Goal: Transaction & Acquisition: Purchase product/service

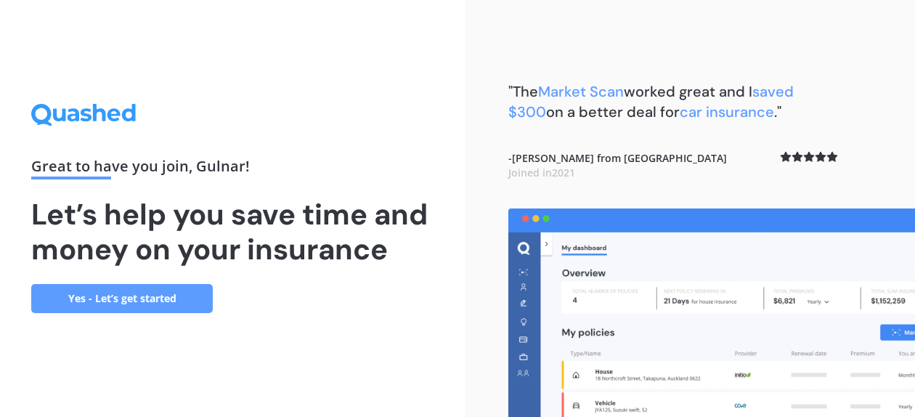
click at [145, 299] on link "Yes - Let’s get started" at bounding box center [122, 298] width 182 height 29
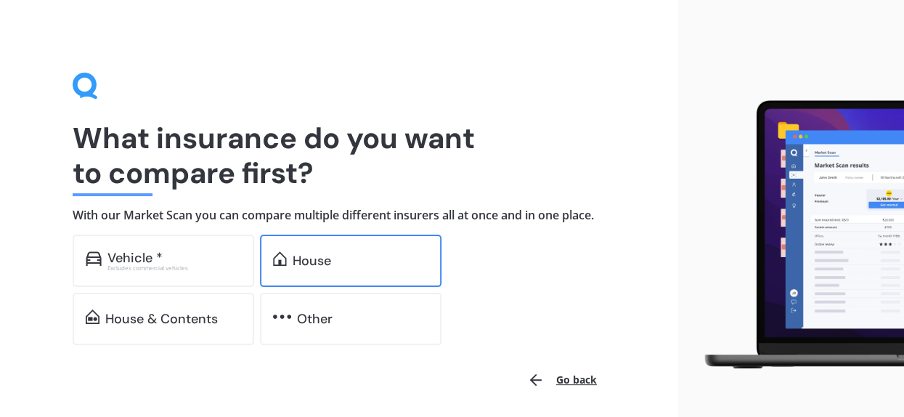
click at [291, 252] on div "House" at bounding box center [351, 261] width 182 height 52
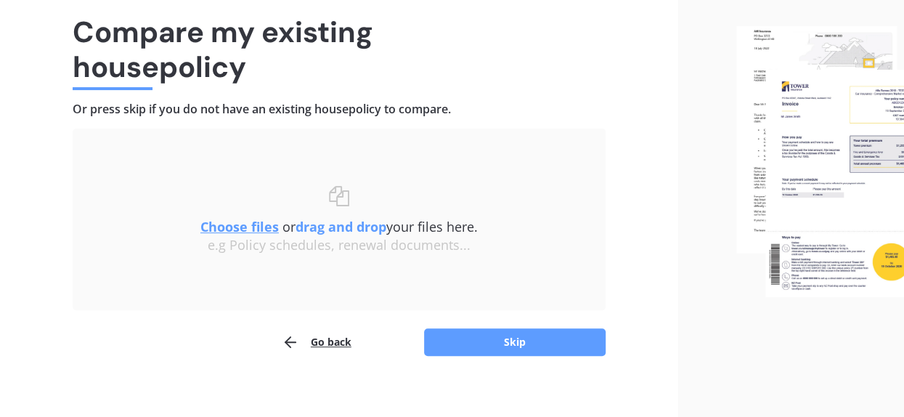
scroll to position [118, 0]
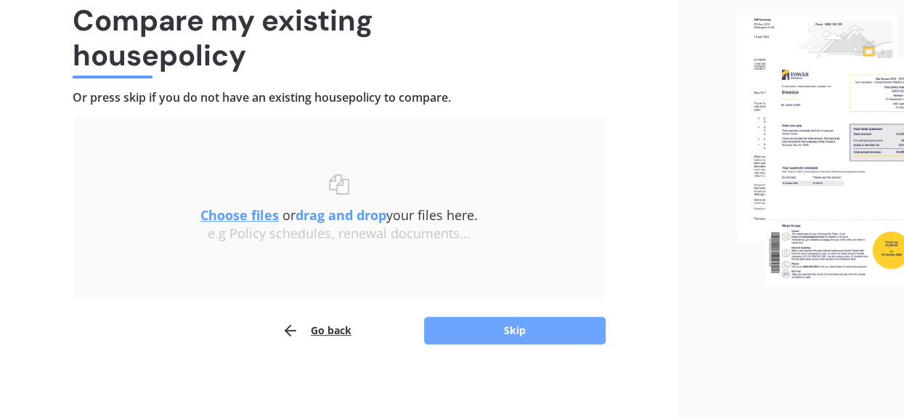
click at [465, 336] on button "Skip" at bounding box center [515, 331] width 182 height 28
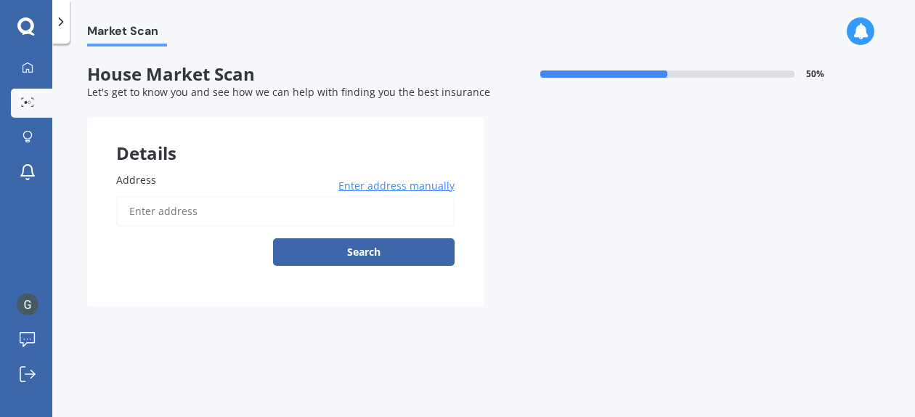
click at [400, 187] on span "Enter address manually" at bounding box center [396, 186] width 116 height 15
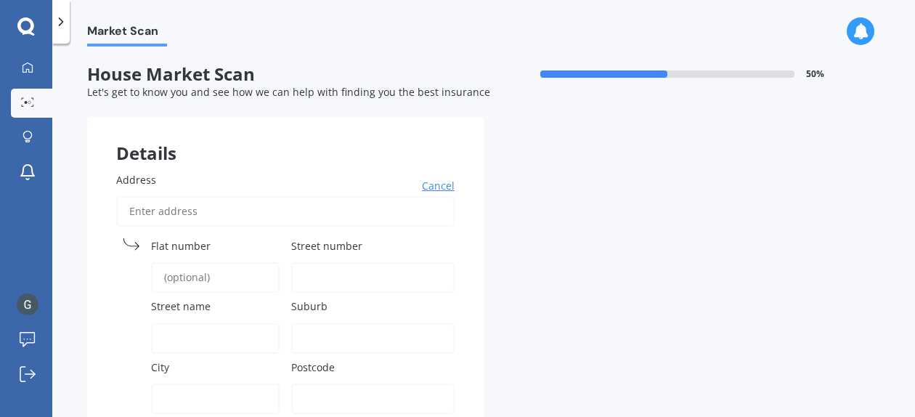
click at [163, 208] on input "Address" at bounding box center [285, 211] width 338 height 31
type input "4A Knox Road, Swanson, 0612, Auckland"
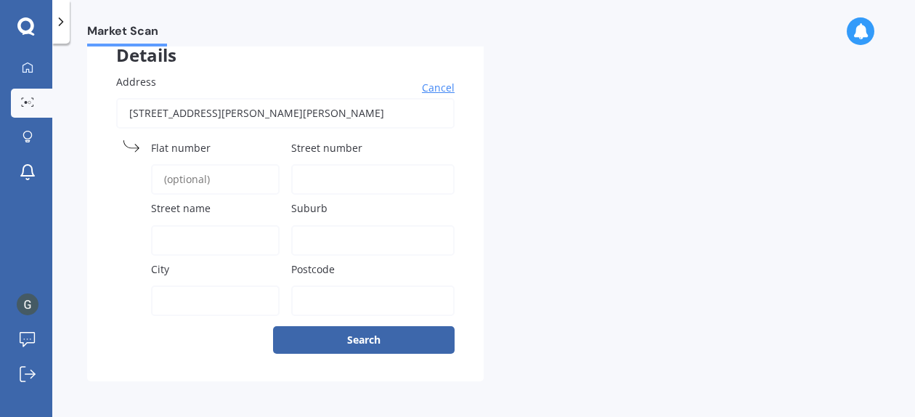
scroll to position [101, 0]
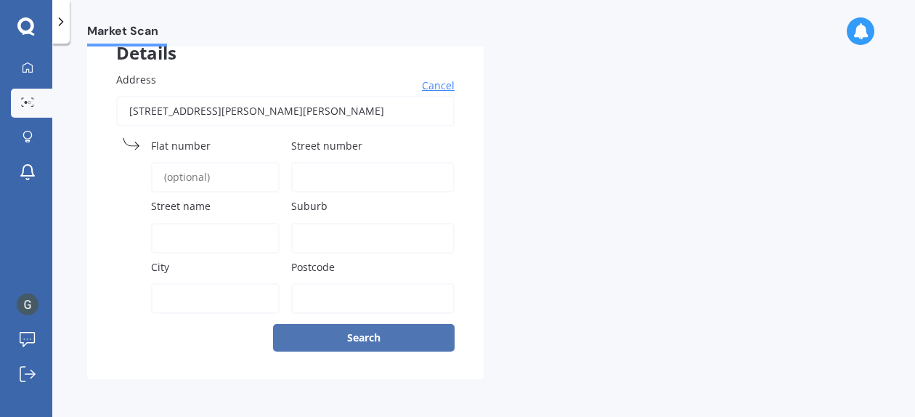
click at [368, 344] on button "Search" at bounding box center [364, 338] width 182 height 28
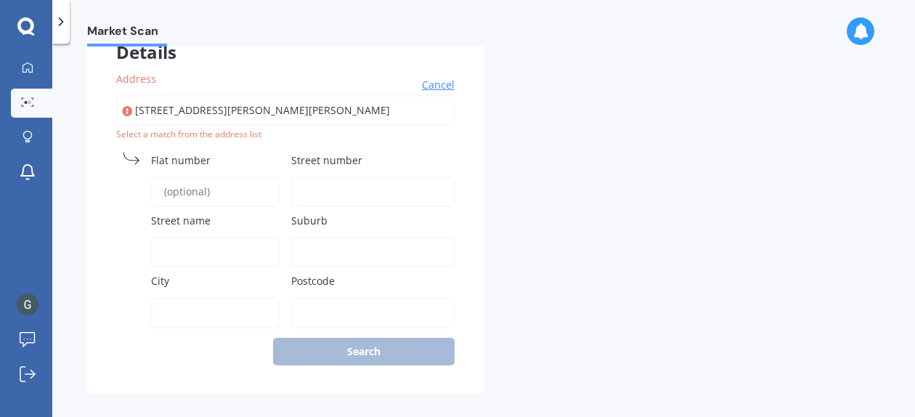
click at [185, 223] on span "Street name" at bounding box center [181, 221] width 60 height 14
click at [185, 237] on input "Street name" at bounding box center [215, 252] width 129 height 31
click at [174, 285] on label "City" at bounding box center [212, 280] width 123 height 15
click at [174, 298] on input "City" at bounding box center [215, 313] width 129 height 31
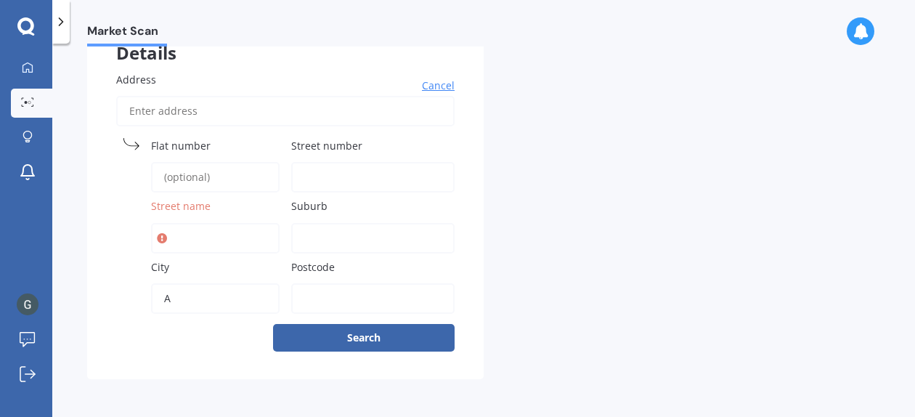
click at [171, 301] on input "A" at bounding box center [215, 298] width 129 height 31
click at [273, 324] on button "Search" at bounding box center [364, 338] width 182 height 28
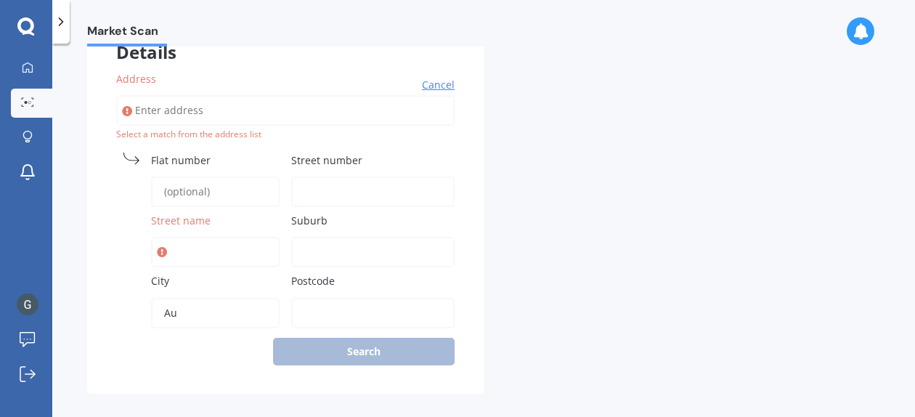
type input "Auckland"
type input "4A Knox Ro"
type input "Auckland"
type input "0612"
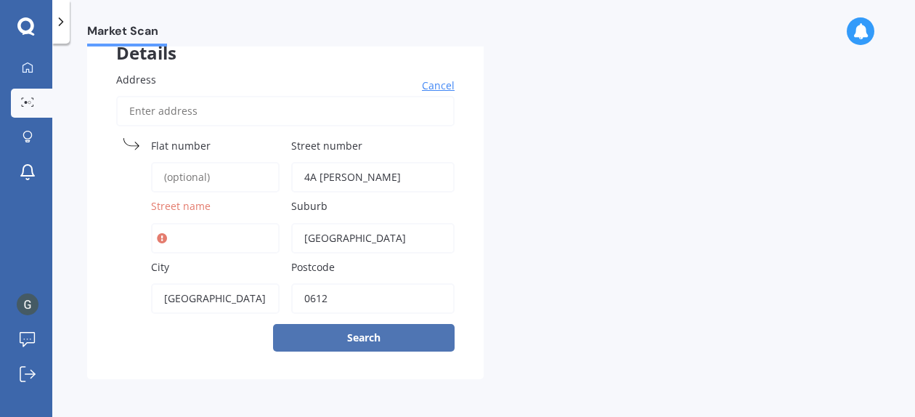
click at [349, 341] on button "Search" at bounding box center [364, 338] width 182 height 28
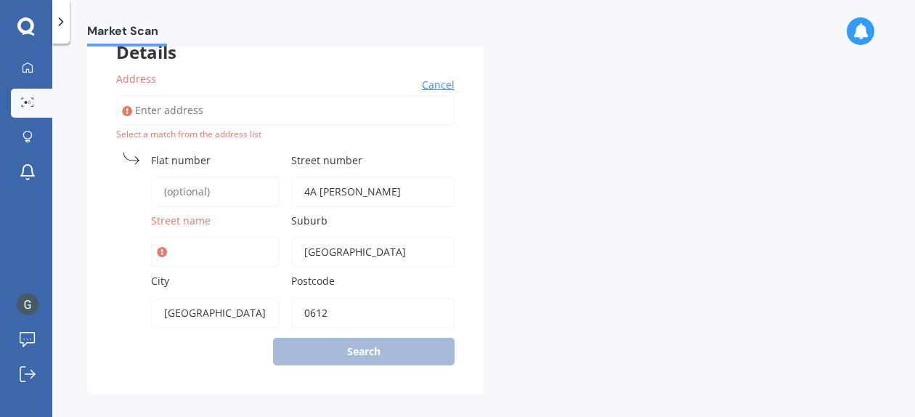
click at [192, 256] on input "Street name" at bounding box center [215, 252] width 129 height 31
click at [344, 190] on input "4A Knox Ro" at bounding box center [372, 192] width 163 height 31
drag, startPoint x: 318, startPoint y: 195, endPoint x: 383, endPoint y: 195, distance: 64.6
click at [383, 195] on input "4A Knox Ro" at bounding box center [372, 192] width 163 height 31
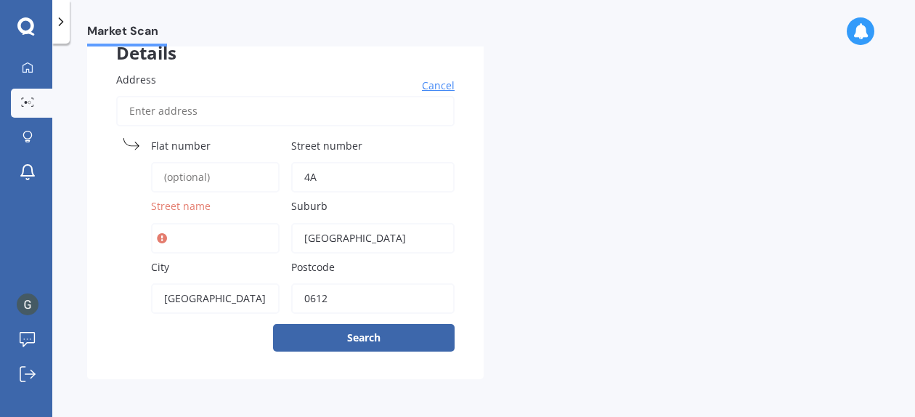
type input "4A"
click at [190, 239] on input "Street name" at bounding box center [215, 238] width 129 height 31
paste input "Knox Ro"
type input "Knox Road"
click at [347, 174] on input "4A" at bounding box center [372, 177] width 163 height 31
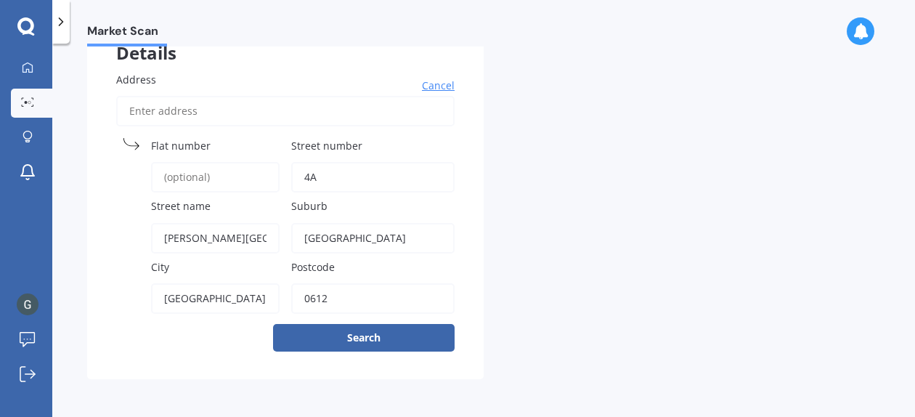
click at [305, 177] on input "4A" at bounding box center [372, 177] width 163 height 31
click at [321, 344] on button "Search" at bounding box center [364, 338] width 182 height 28
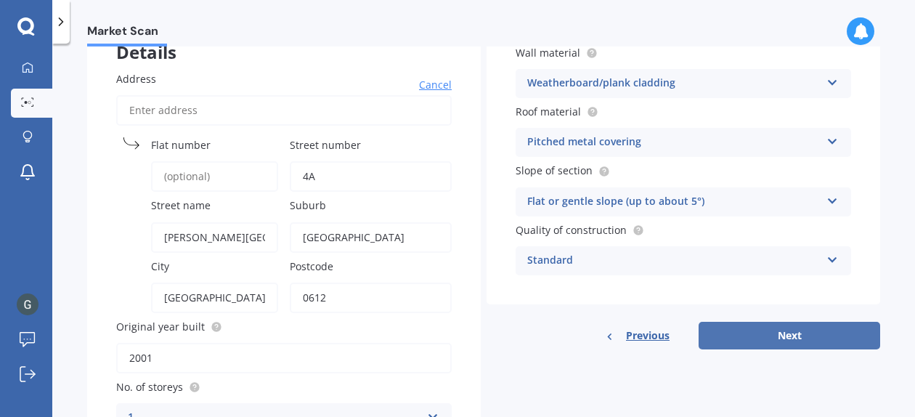
click at [820, 333] on button "Next" at bounding box center [790, 336] width 182 height 28
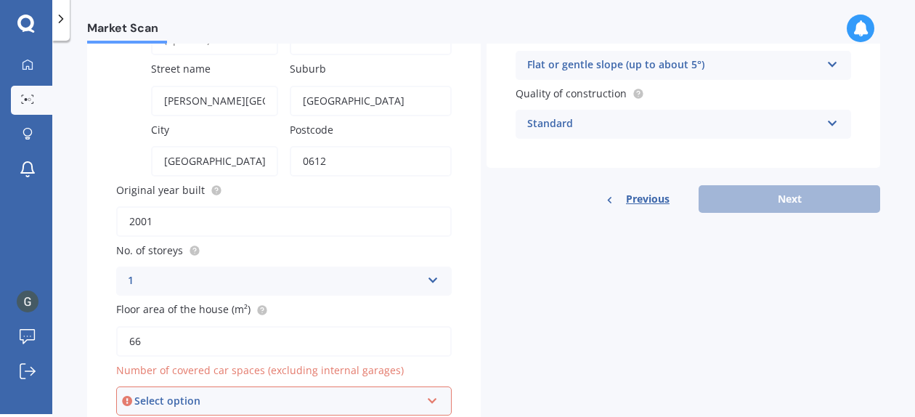
scroll to position [304, 0]
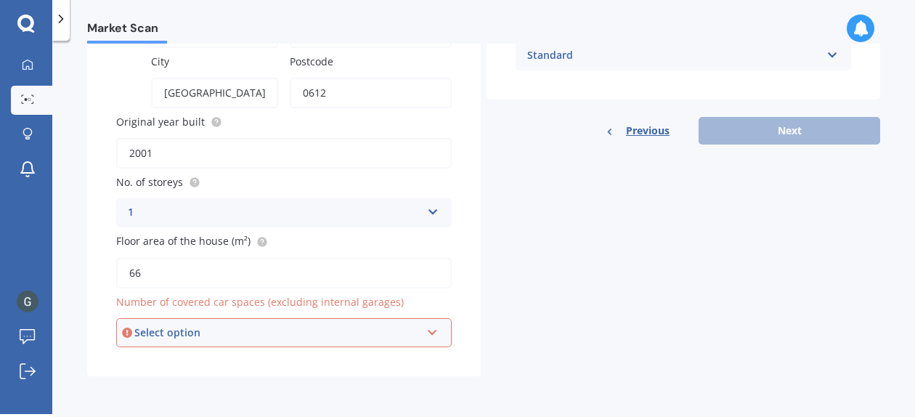
click at [173, 334] on div "Select option" at bounding box center [277, 333] width 286 height 16
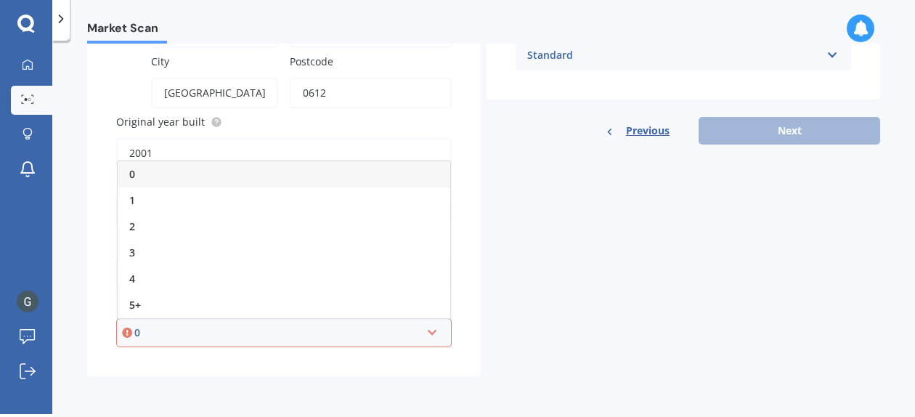
click at [92, 273] on div "Address Cancel Search Flat number Street number 4A Street name Knox Road Suburb…" at bounding box center [284, 106] width 394 height 539
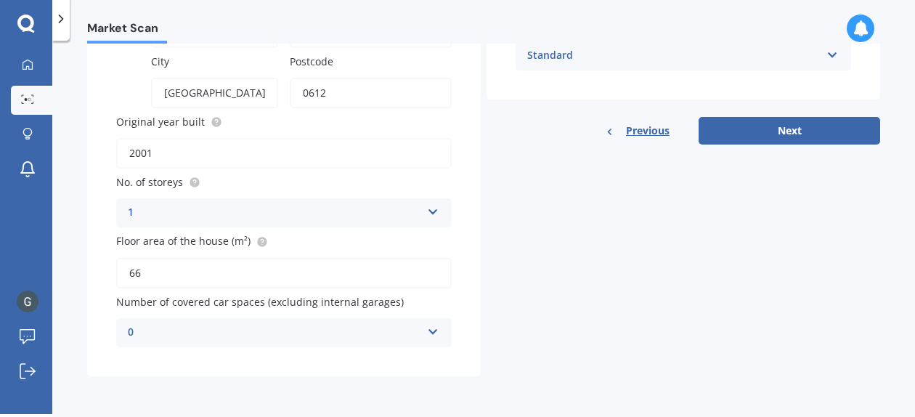
click at [158, 335] on div "0" at bounding box center [274, 332] width 293 height 17
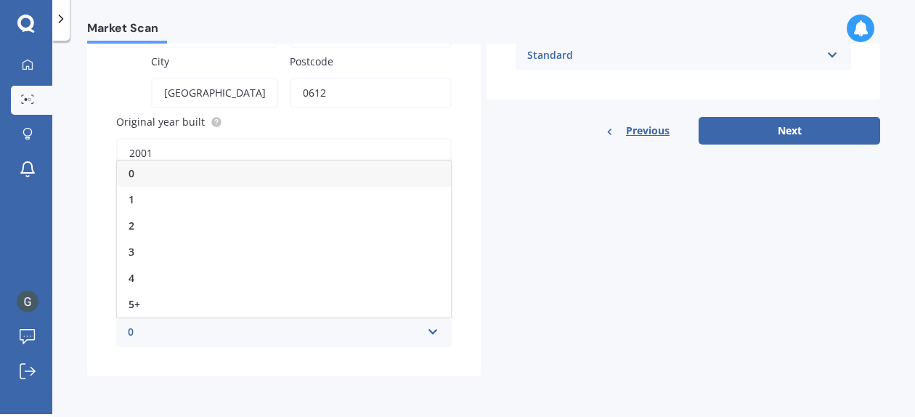
click at [137, 177] on div "0" at bounding box center [284, 174] width 334 height 26
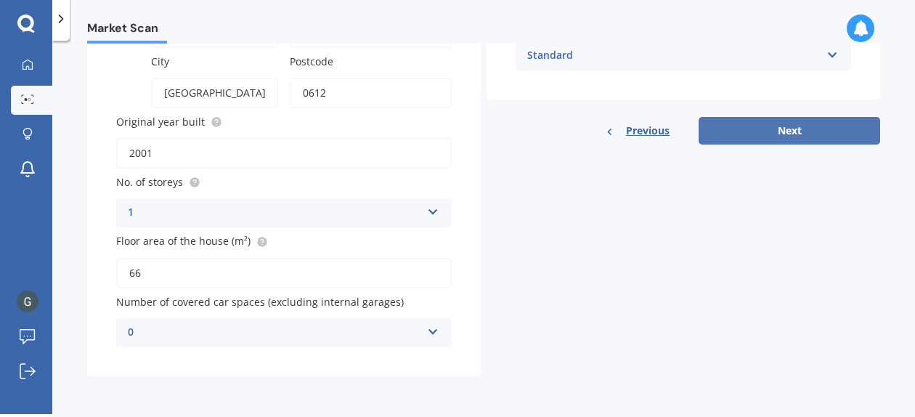
click at [769, 128] on button "Next" at bounding box center [790, 131] width 182 height 28
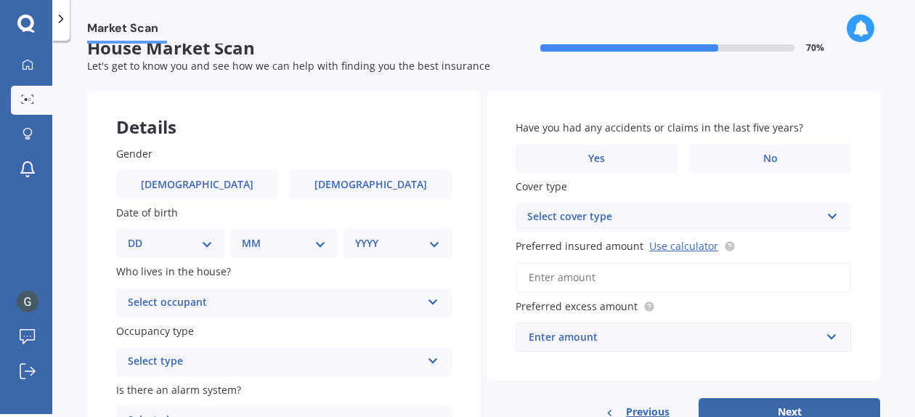
scroll to position [0, 0]
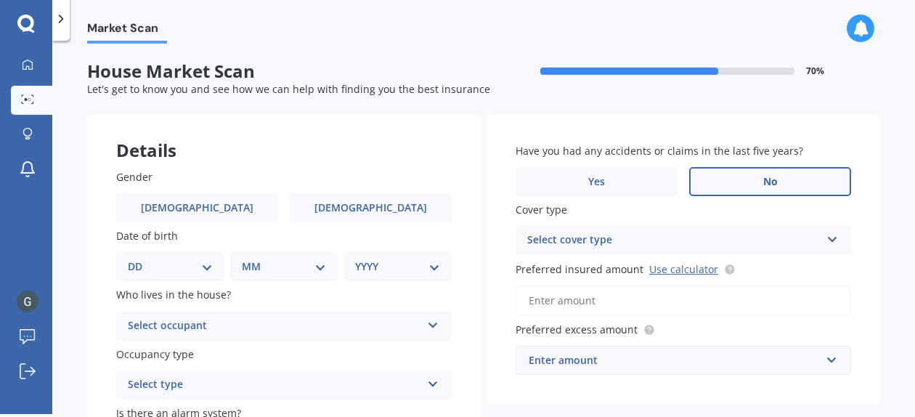
click at [766, 178] on span "No" at bounding box center [770, 182] width 15 height 12
click at [0, 0] on input "No" at bounding box center [0, 0] width 0 height 0
click at [731, 240] on div "Select cover type" at bounding box center [673, 240] width 293 height 17
click at [506, 227] on div "Have you had any accidents or claims in the last five years? Yes No Cover type …" at bounding box center [684, 259] width 394 height 290
click at [827, 240] on icon at bounding box center [833, 237] width 12 height 10
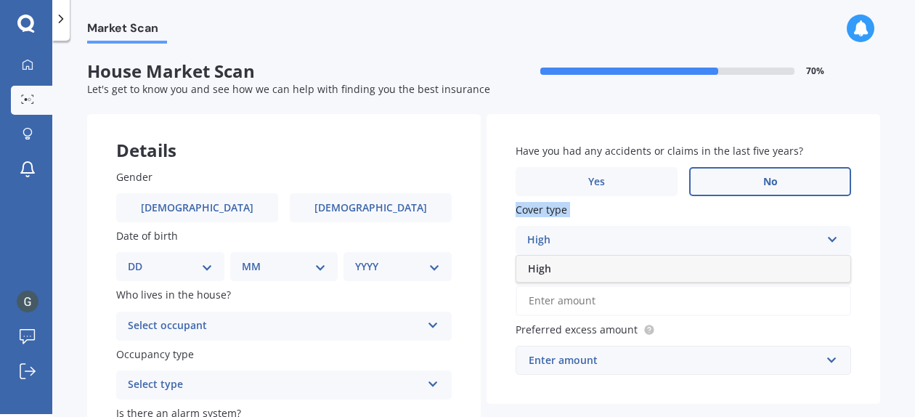
click at [498, 221] on div "Have you had any accidents or claims in the last five years? Yes No Cover type …" at bounding box center [684, 259] width 394 height 290
click at [542, 303] on input "Preferred insured amount Use calculator" at bounding box center [684, 300] width 336 height 31
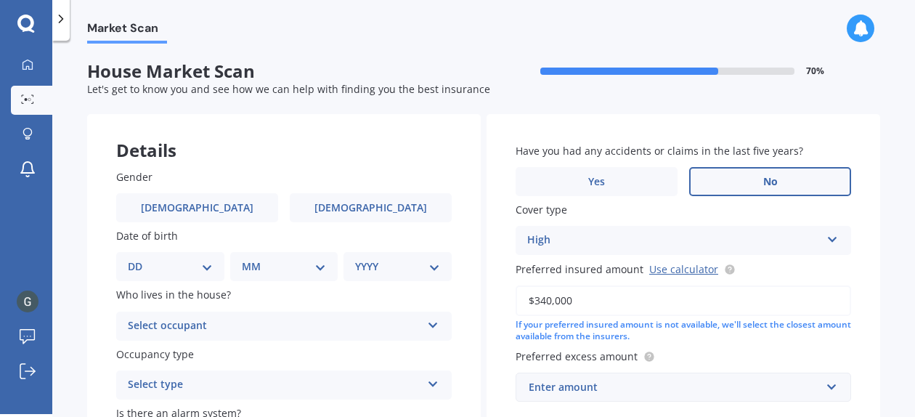
type input "$340,000"
click at [501, 361] on div "Have you had any accidents or claims in the last five years? Yes No Cover type …" at bounding box center [684, 272] width 394 height 317
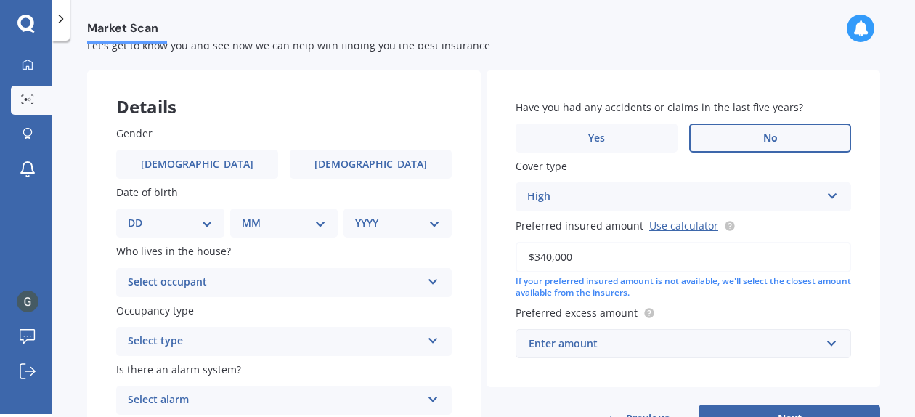
scroll to position [73, 0]
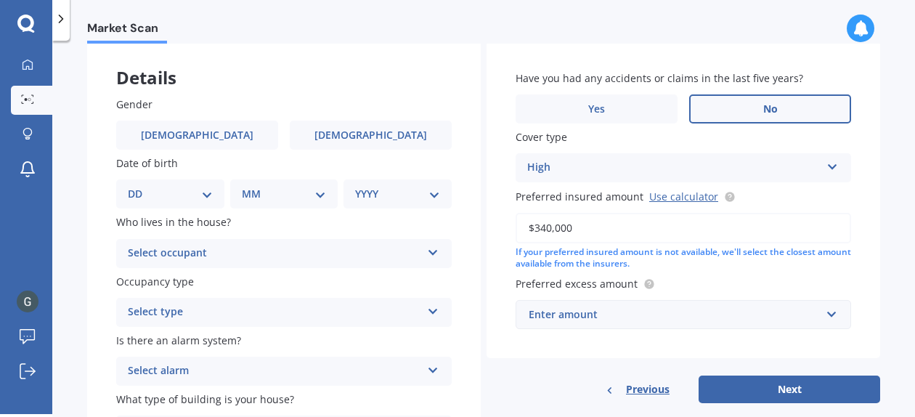
click at [638, 323] on div "Enter amount" at bounding box center [675, 315] width 292 height 16
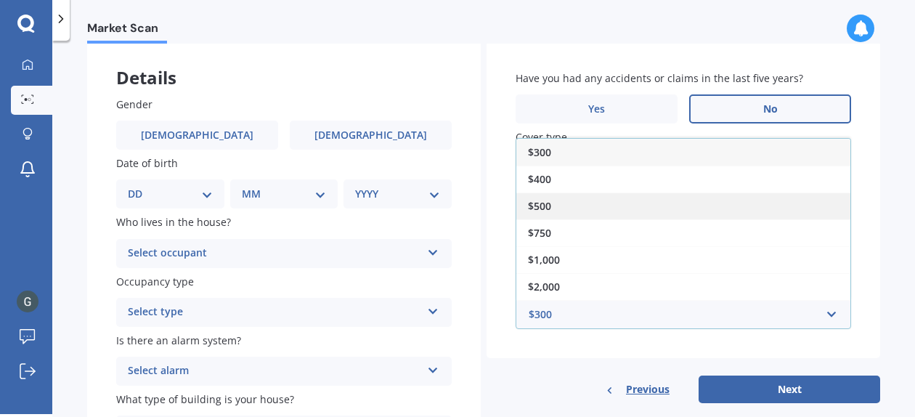
click at [538, 202] on span "$500" at bounding box center [539, 206] width 23 height 14
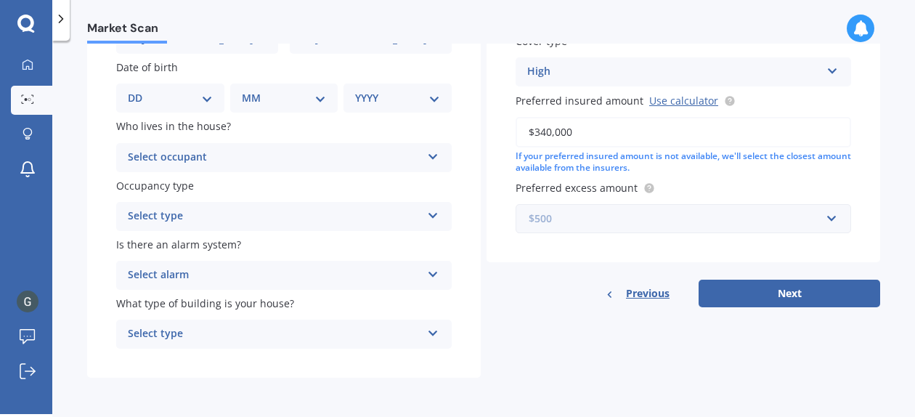
scroll to position [171, 0]
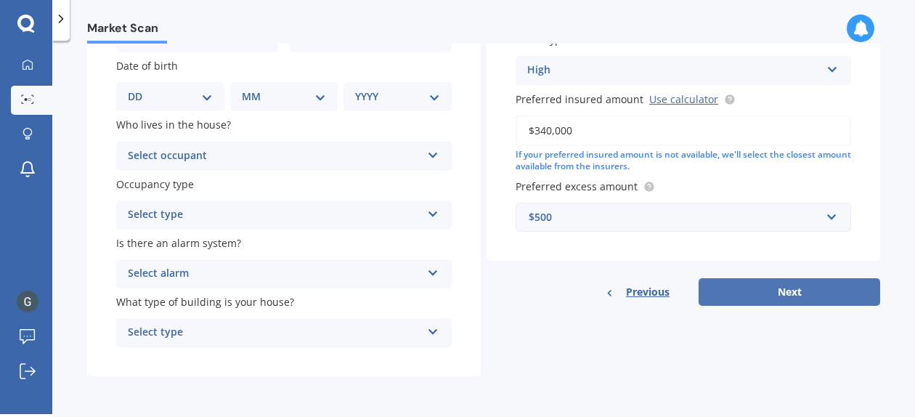
click at [787, 296] on button "Next" at bounding box center [790, 292] width 182 height 28
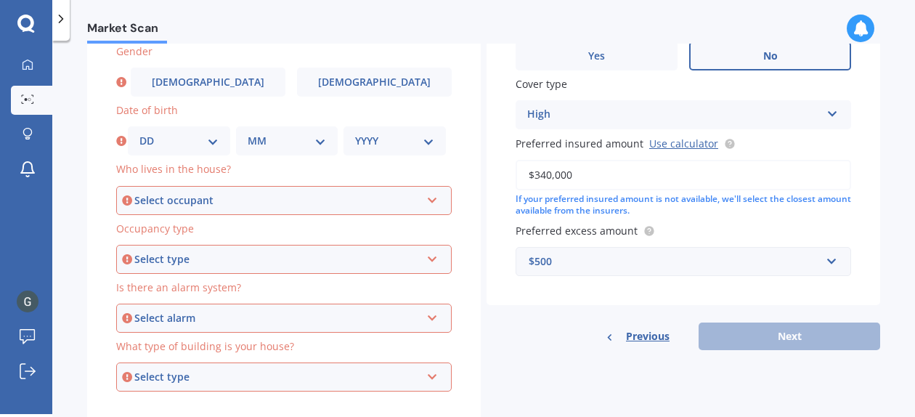
scroll to position [125, 0]
click at [294, 206] on div "Select occupant" at bounding box center [277, 201] width 286 height 16
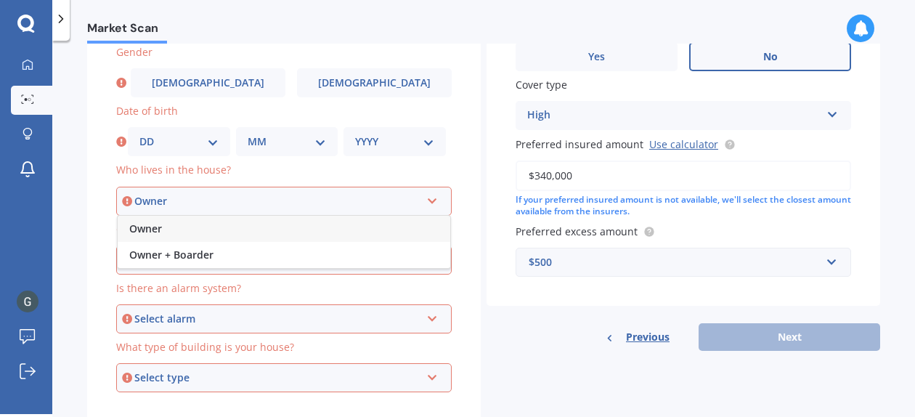
click at [149, 224] on span "Owner" at bounding box center [145, 229] width 33 height 14
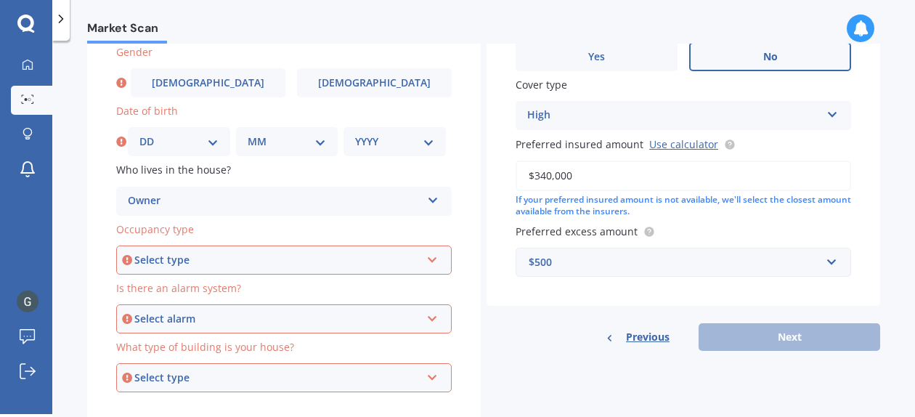
click at [217, 265] on div "Select type" at bounding box center [277, 260] width 286 height 16
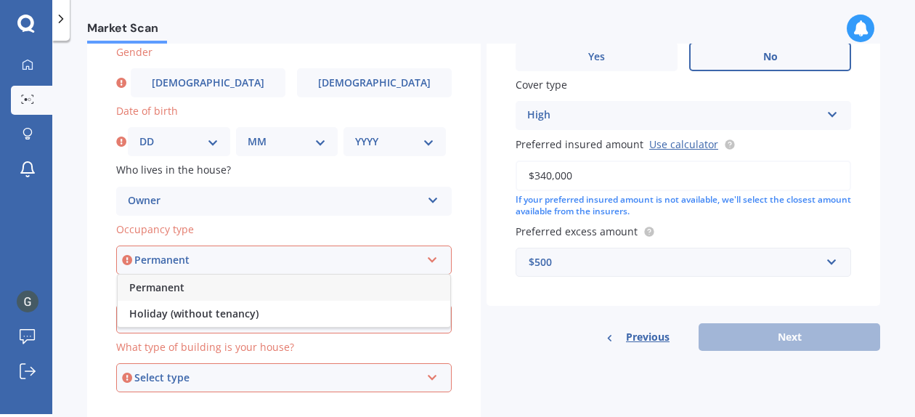
click at [165, 290] on span "Permanent" at bounding box center [156, 287] width 55 height 14
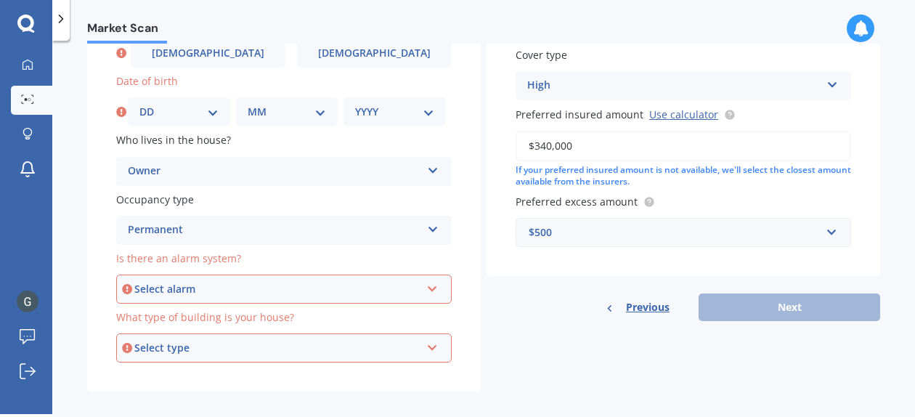
scroll to position [171, 0]
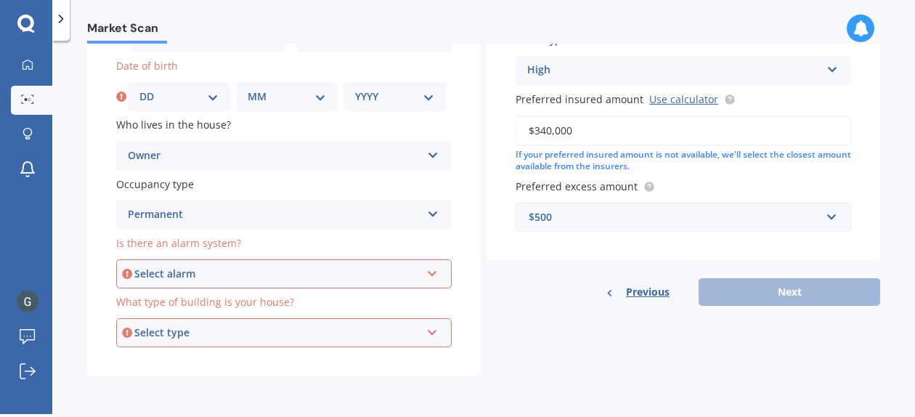
click at [232, 283] on div "Select alarm Yes, monitored Yes, not monitored No" at bounding box center [284, 273] width 336 height 29
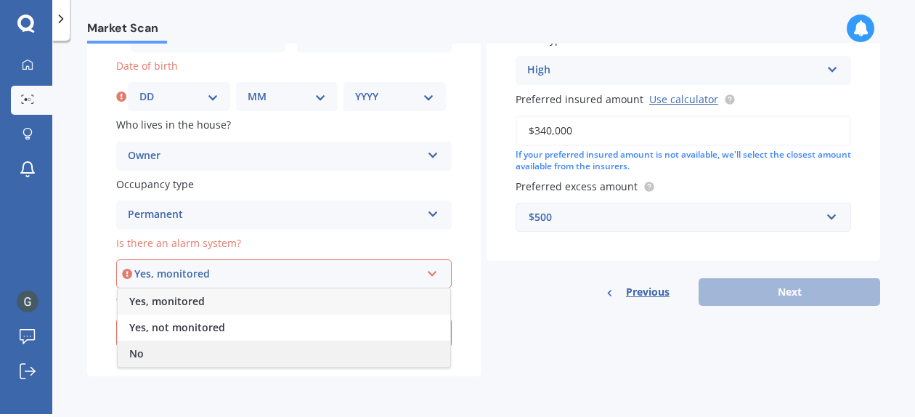
click at [158, 358] on div "No" at bounding box center [284, 354] width 333 height 26
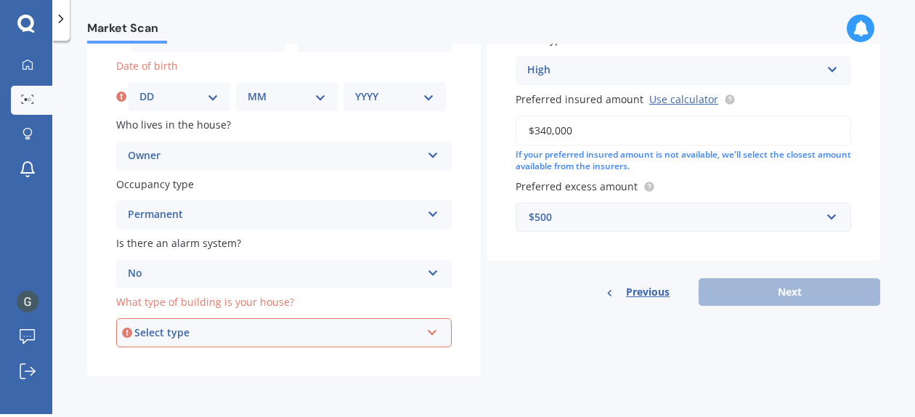
click at [248, 342] on div "Select type Freestanding Multi-unit (in a block of 6 or less) Multi-unit (in a …" at bounding box center [284, 332] width 336 height 29
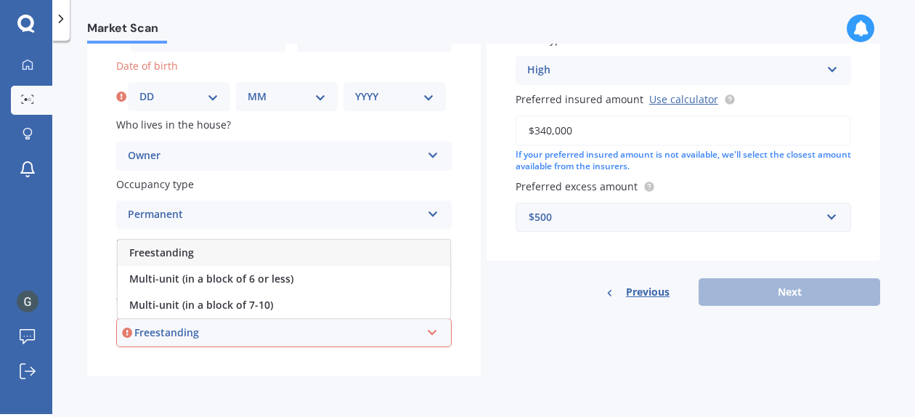
click at [219, 251] on div "Freestanding" at bounding box center [284, 253] width 333 height 26
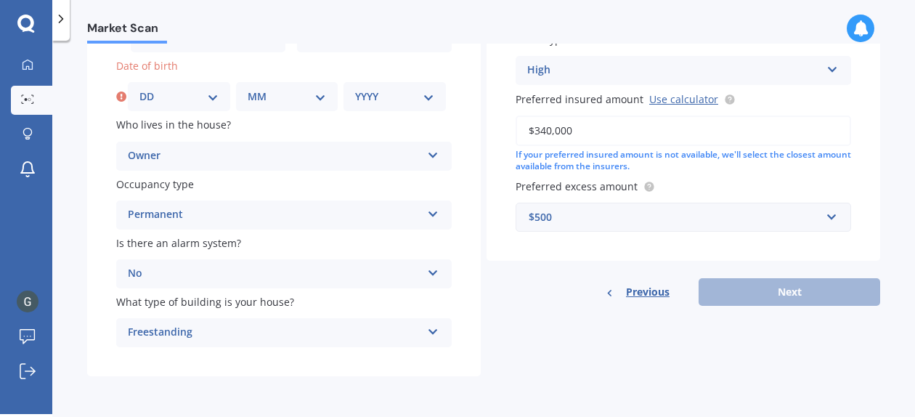
click at [152, 95] on select "DD 01 02 03 04 05 06 07 08 09 10 11 12 13 14 15 16 17 18 19 20 21 22 23 24 25 2…" at bounding box center [178, 97] width 79 height 16
select select "08"
click at [139, 89] on select "DD 01 02 03 04 05 06 07 08 09 10 11 12 13 14 15 16 17 18 19 20 21 22 23 24 25 2…" at bounding box center [178, 97] width 79 height 16
click at [243, 100] on div "MM 01 02 03 04 05 06 07 08 09 10 11 12" at bounding box center [287, 96] width 102 height 29
click at [275, 101] on select "MM 01 02 03 04 05 06 07 08 09 10 11 12" at bounding box center [287, 97] width 79 height 16
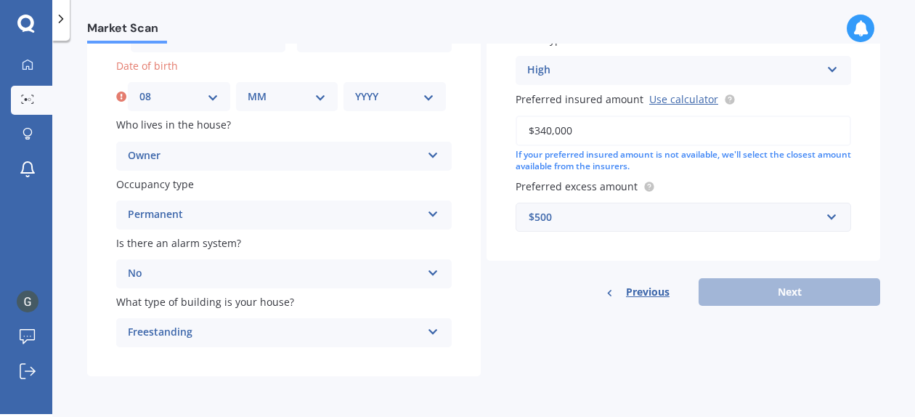
select select "03"
click at [248, 89] on select "MM 01 02 03 04 05 06 07 08 09 10 11 12" at bounding box center [287, 97] width 79 height 16
click at [413, 100] on select "YYYY 2009 2008 2007 2006 2005 2004 2003 2002 2001 2000 1999 1998 1997 1996 1995…" at bounding box center [394, 97] width 79 height 16
select select "2000"
click at [355, 89] on select "YYYY 2009 2008 2007 2006 2005 2004 2003 2002 2001 2000 1999 1998 1997 1996 1995…" at bounding box center [394, 97] width 79 height 16
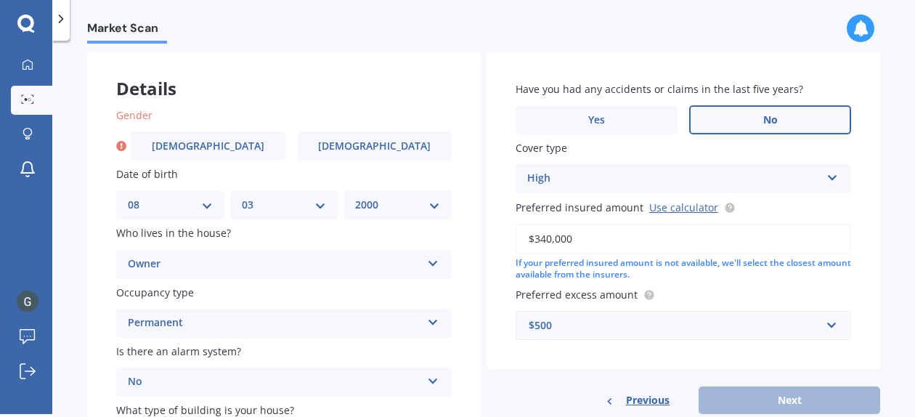
scroll to position [0, 0]
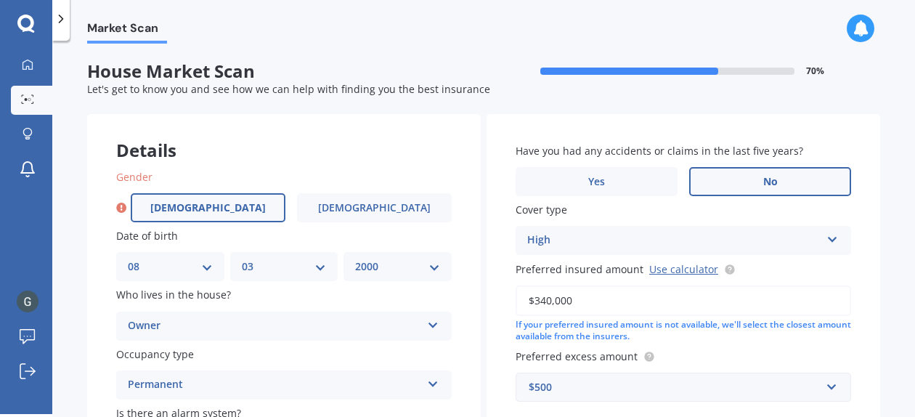
click at [202, 207] on span "Male" at bounding box center [207, 208] width 115 height 12
click at [0, 0] on input "Male" at bounding box center [0, 0] width 0 height 0
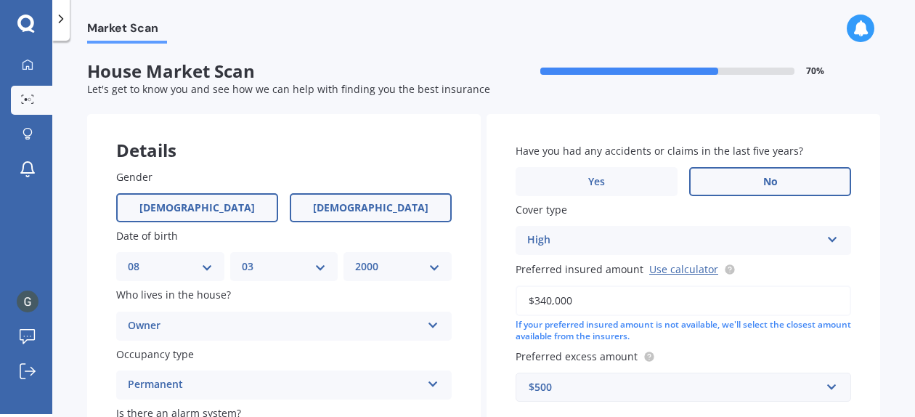
click at [331, 206] on label "Female" at bounding box center [371, 207] width 162 height 29
click at [0, 0] on input "Female" at bounding box center [0, 0] width 0 height 0
drag, startPoint x: 173, startPoint y: 197, endPoint x: 177, endPoint y: 190, distance: 7.9
click at [175, 197] on label "Male" at bounding box center [197, 207] width 162 height 29
click at [0, 0] on input "Male" at bounding box center [0, 0] width 0 height 0
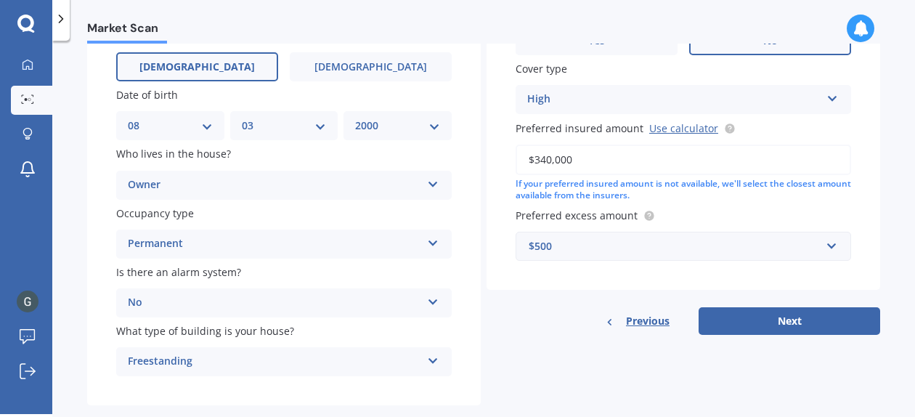
scroll to position [171, 0]
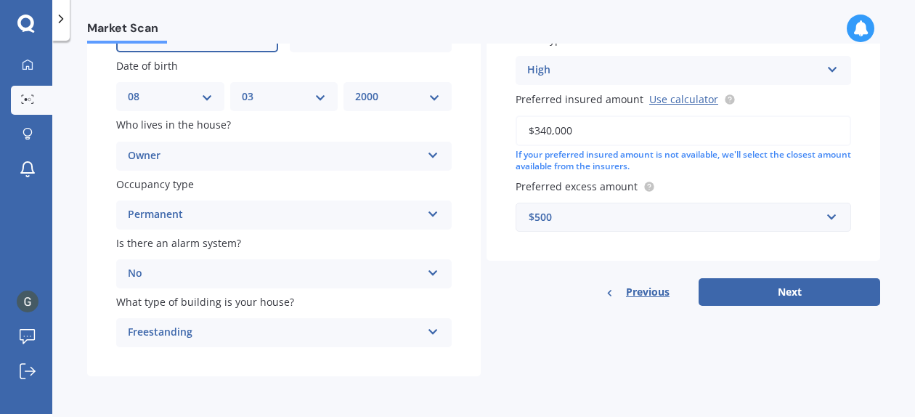
click at [415, 276] on div "No" at bounding box center [274, 273] width 293 height 17
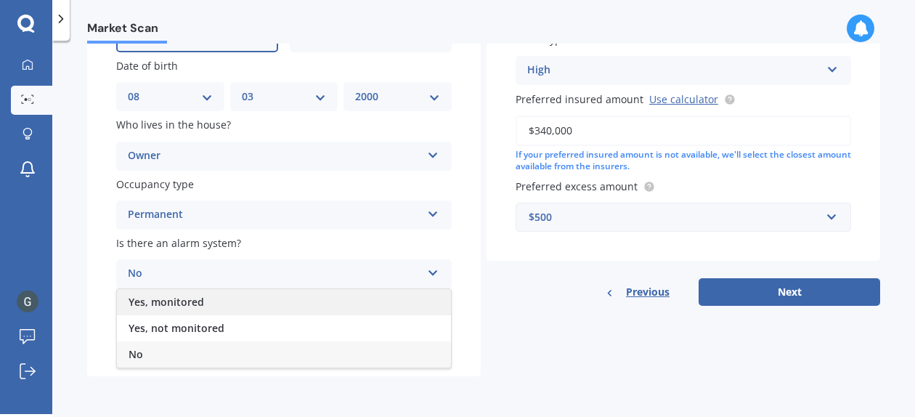
click at [192, 303] on span "Yes, monitored" at bounding box center [167, 302] width 76 height 14
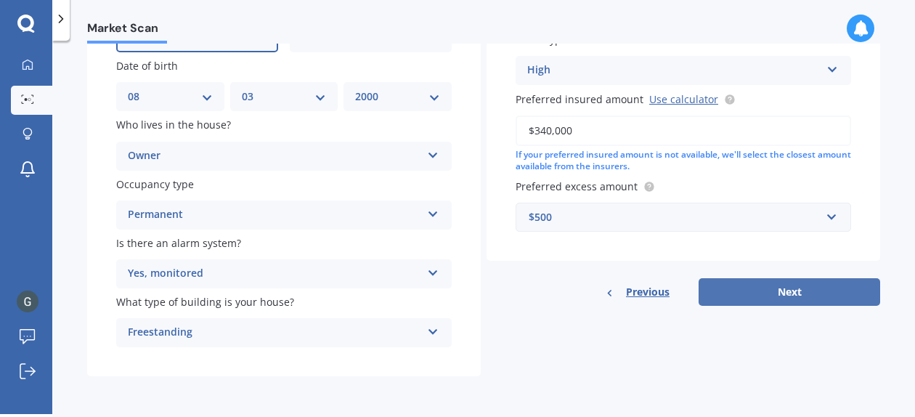
click at [760, 290] on button "Next" at bounding box center [790, 292] width 182 height 28
select select "08"
select select "03"
select select "2000"
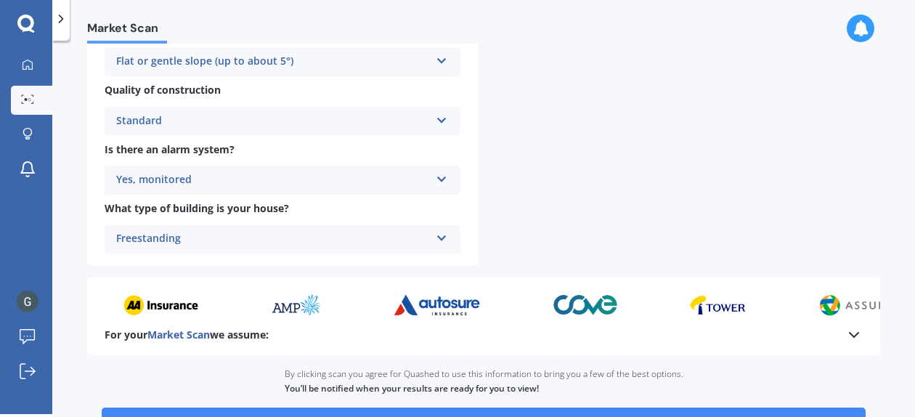
scroll to position [753, 0]
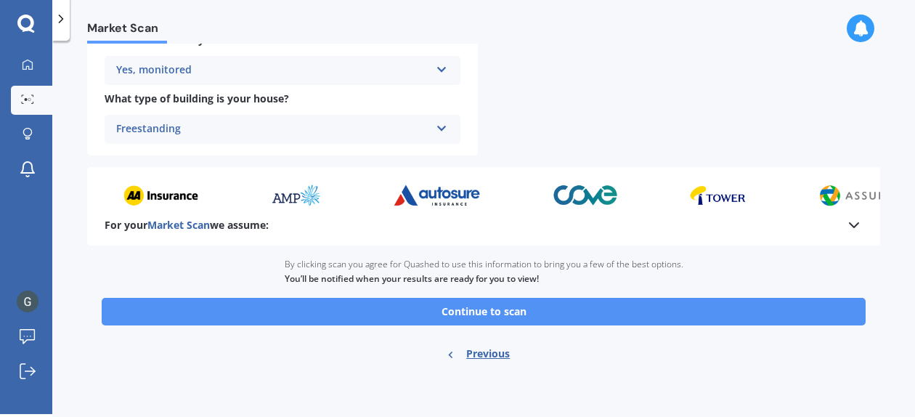
click at [542, 311] on button "Continue to scan" at bounding box center [484, 312] width 764 height 28
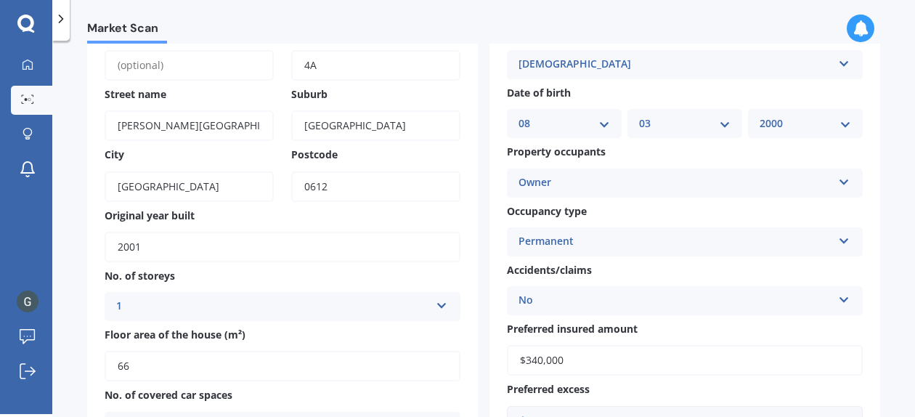
scroll to position [0, 0]
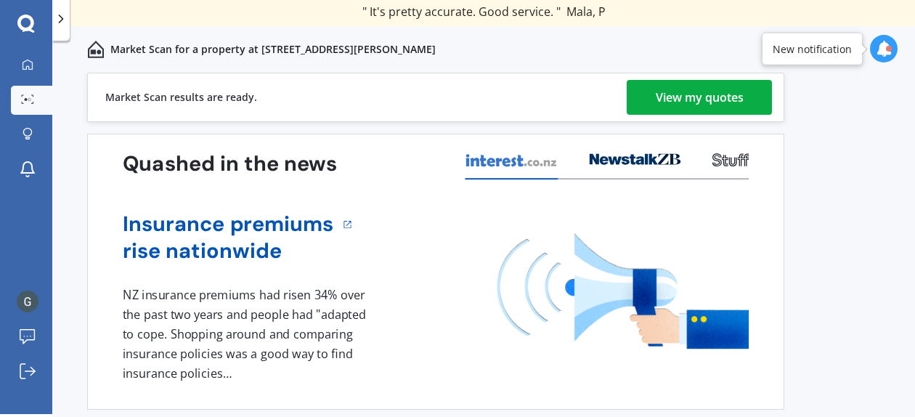
click at [700, 103] on div "View my quotes" at bounding box center [700, 97] width 88 height 35
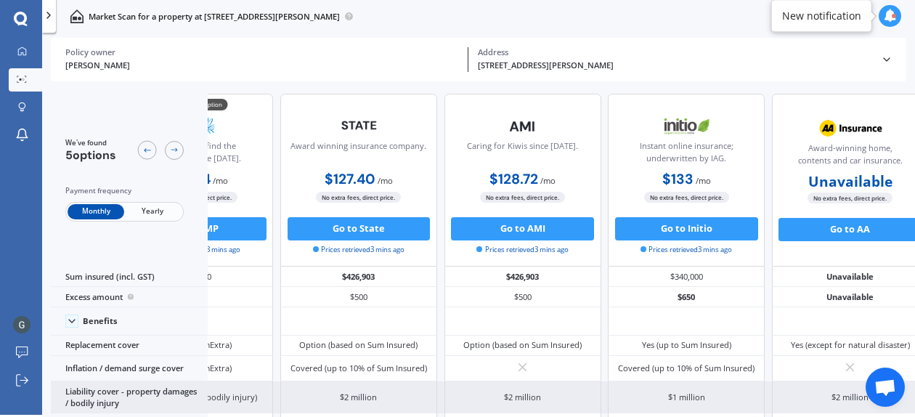
scroll to position [0, 112]
